Goal: Navigation & Orientation: Find specific page/section

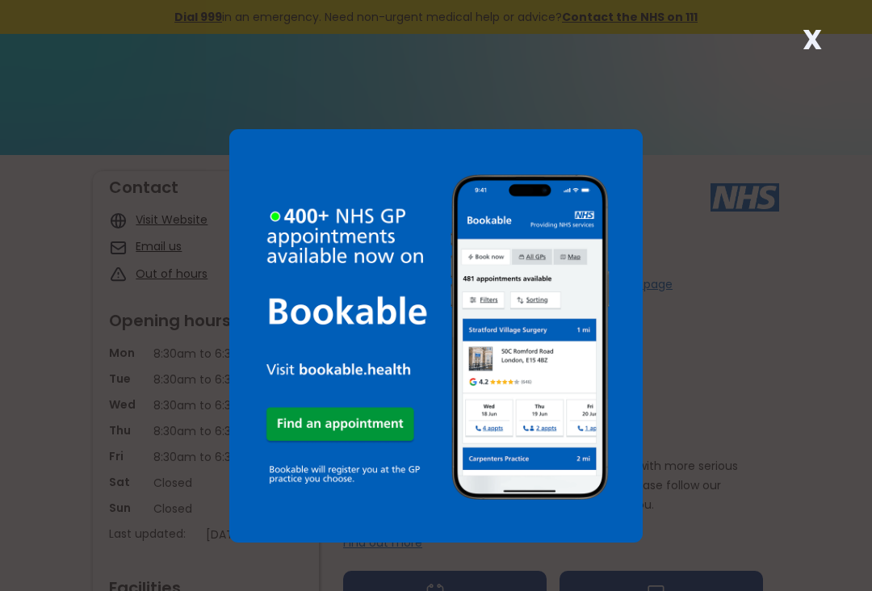
click at [758, 355] on div "X" at bounding box center [436, 295] width 872 height 591
click at [804, 49] on strong "X" at bounding box center [812, 39] width 19 height 39
click at [761, 86] on div "X" at bounding box center [436, 295] width 872 height 591
click at [811, 52] on strong "X" at bounding box center [812, 39] width 19 height 39
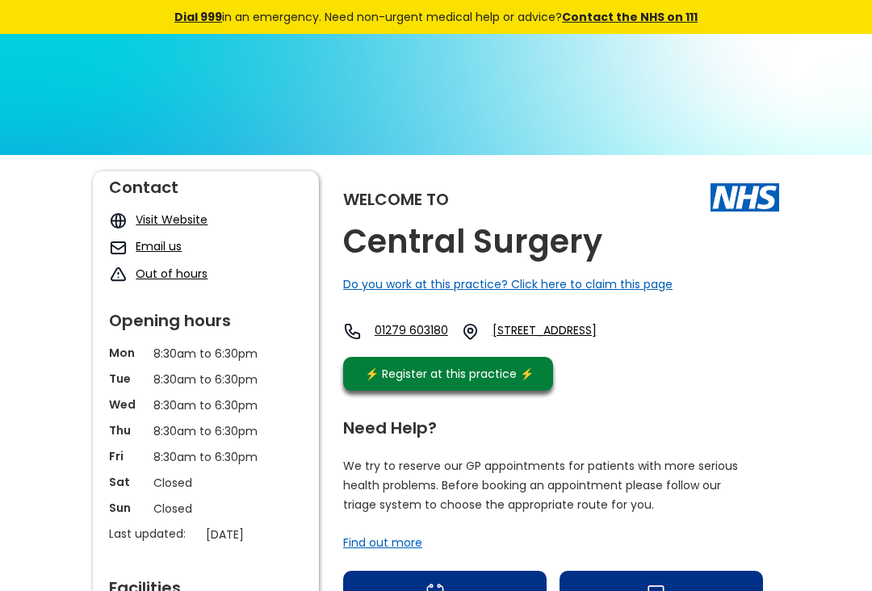
click at [812, 42] on img at bounding box center [436, 279] width 872 height 491
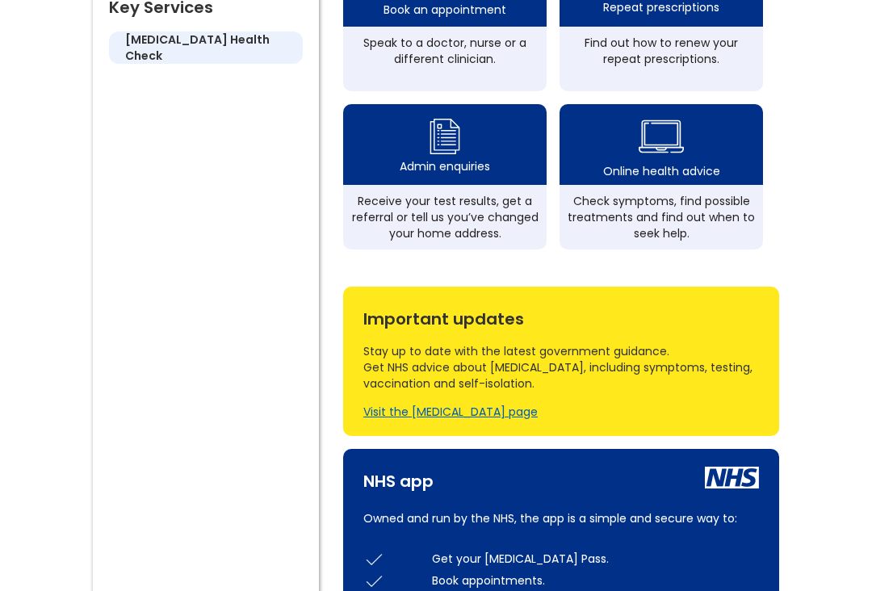
scroll to position [626, 0]
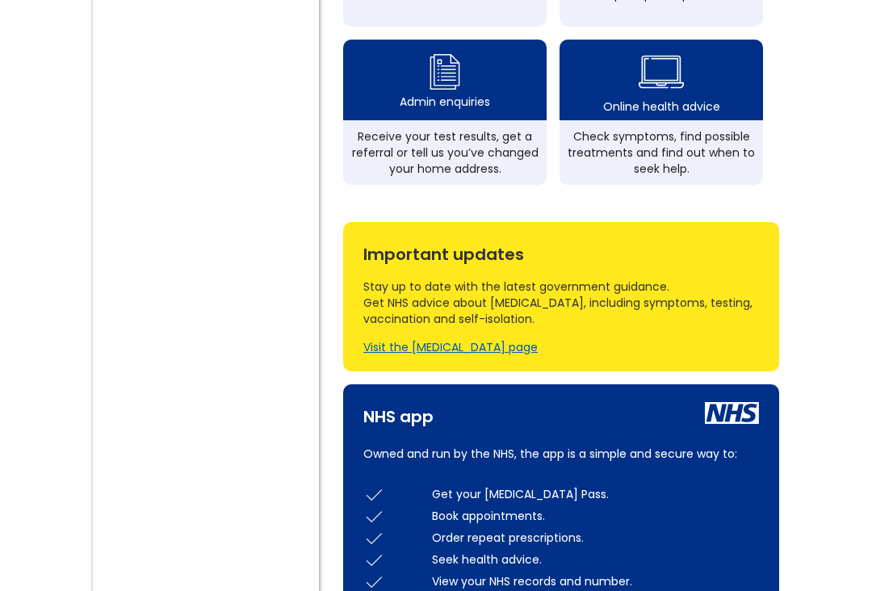
scroll to position [690, 0]
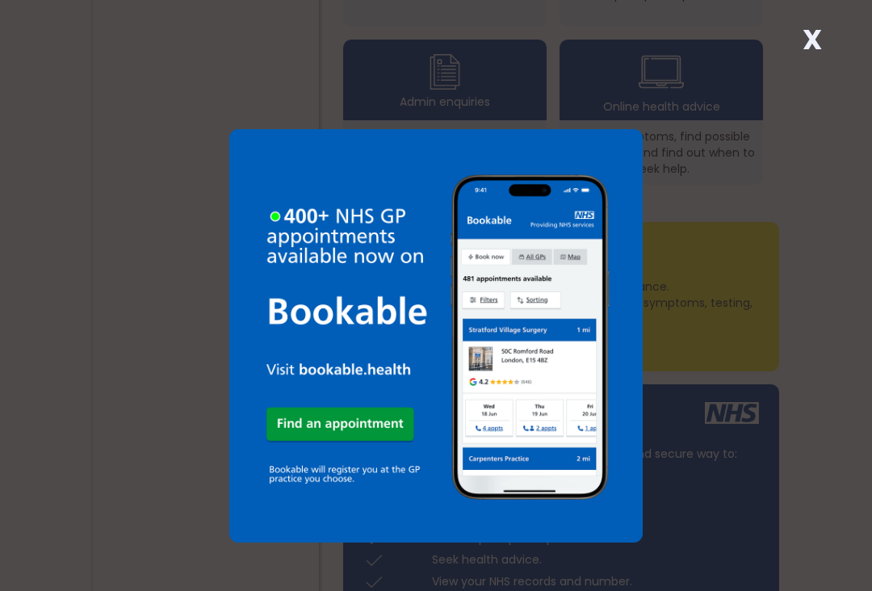
click at [735, 342] on div "X" at bounding box center [436, 295] width 872 height 591
click at [812, 39] on strong "X" at bounding box center [812, 39] width 19 height 39
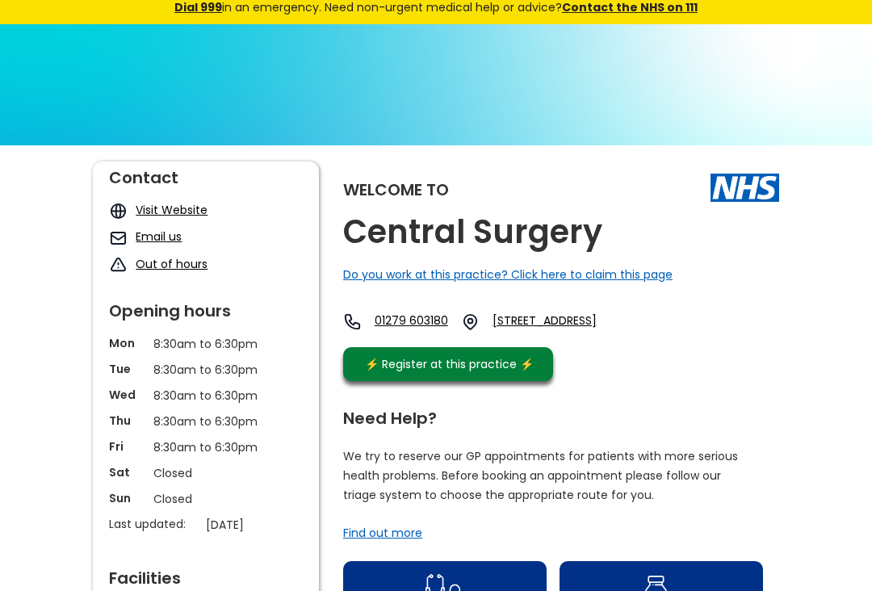
scroll to position [0, 0]
